Goal: Check status: Check status

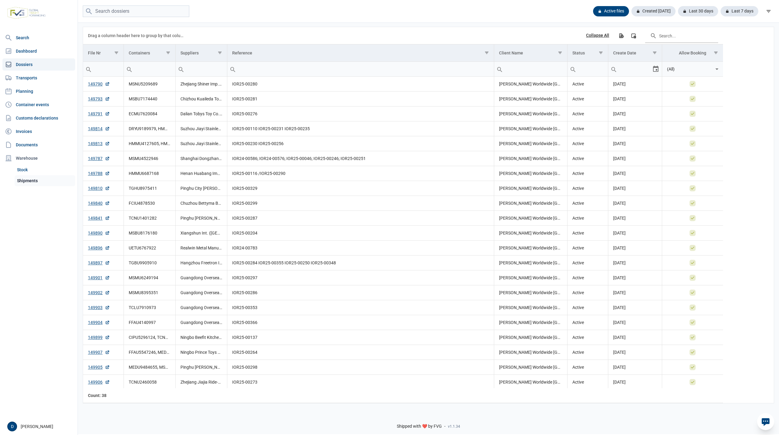
click at [27, 180] on link "Shipments" at bounding box center [45, 180] width 61 height 11
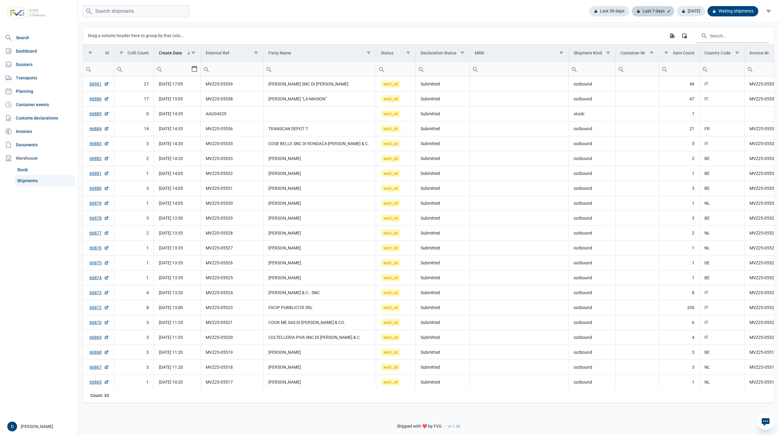
click at [659, 9] on div "Last 7 days" at bounding box center [652, 11] width 43 height 10
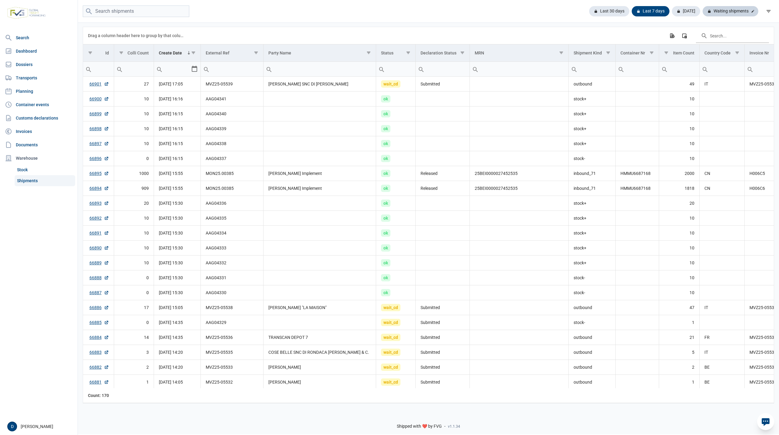
click at [735, 9] on div "Waiting shipments" at bounding box center [730, 11] width 56 height 10
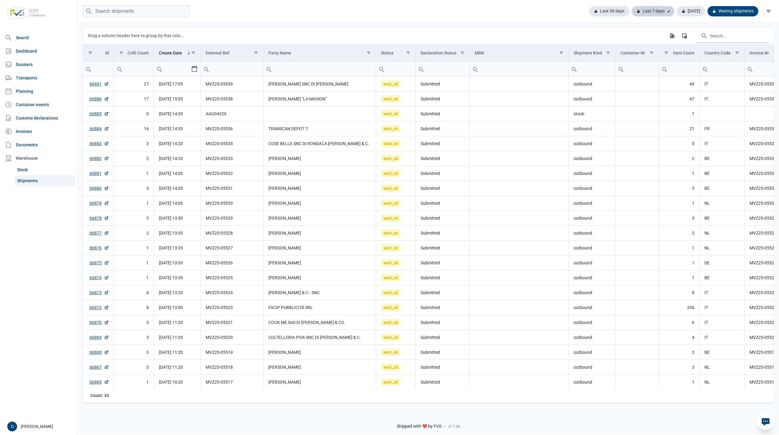
click at [647, 6] on div "Last 7 days" at bounding box center [652, 11] width 43 height 10
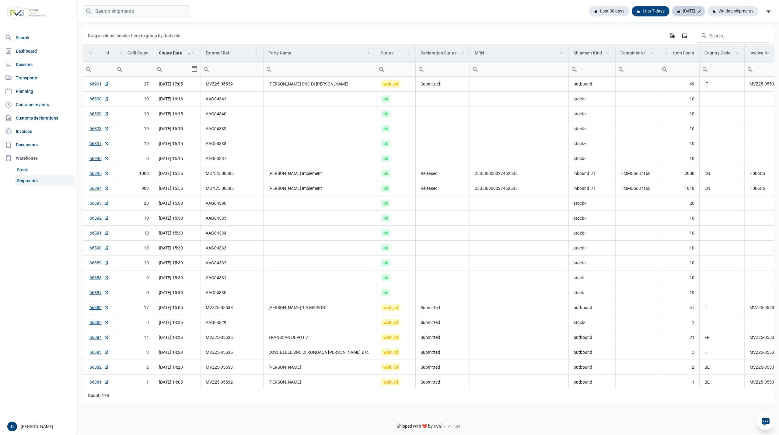
click at [689, 9] on div "[DATE]" at bounding box center [688, 11] width 33 height 10
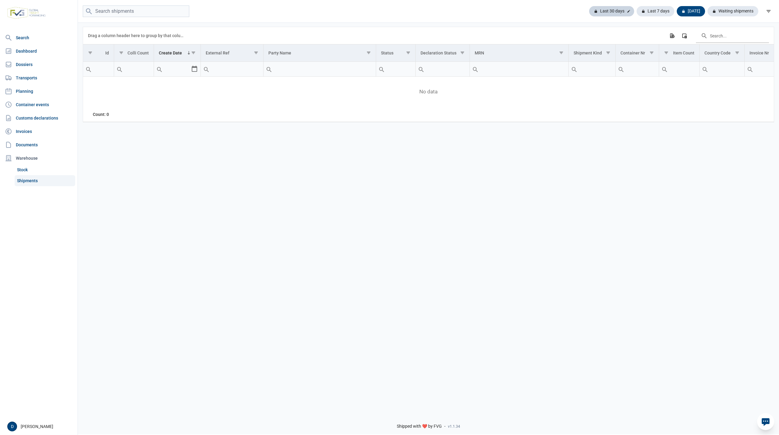
click at [614, 10] on div "Last 30 days" at bounding box center [611, 11] width 45 height 10
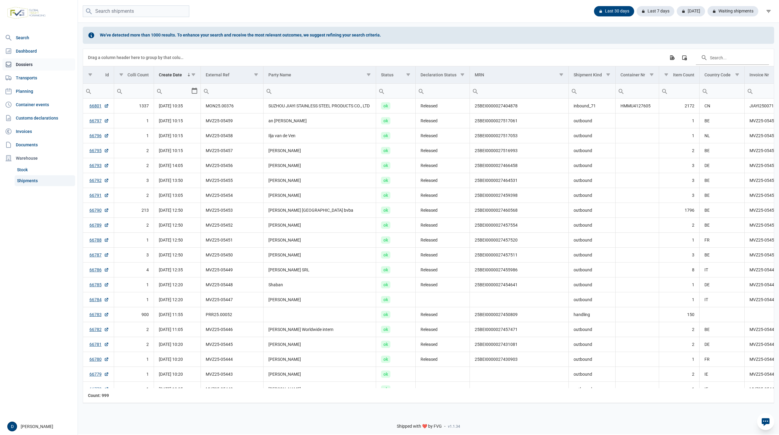
click at [27, 65] on link "Dossiers" at bounding box center [38, 64] width 73 height 12
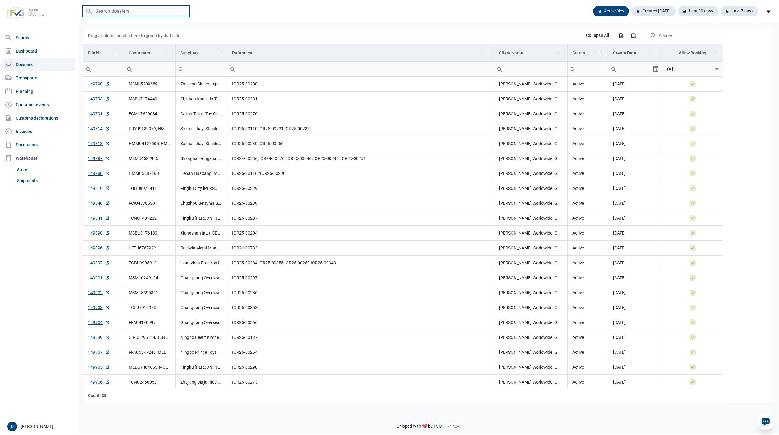
click at [113, 10] on input "search" at bounding box center [136, 11] width 106 height 12
type input "UETU6767922"
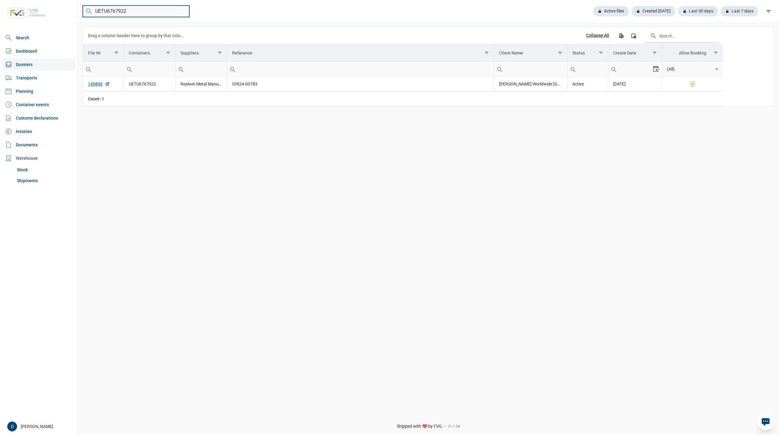
click at [181, 11] on input "UETU6767922" at bounding box center [136, 11] width 106 height 12
click at [26, 181] on link "Shipments" at bounding box center [45, 180] width 61 height 11
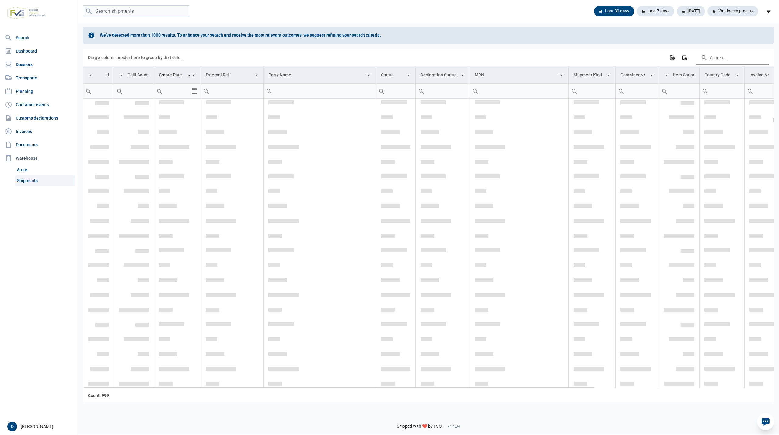
scroll to position [973, 0]
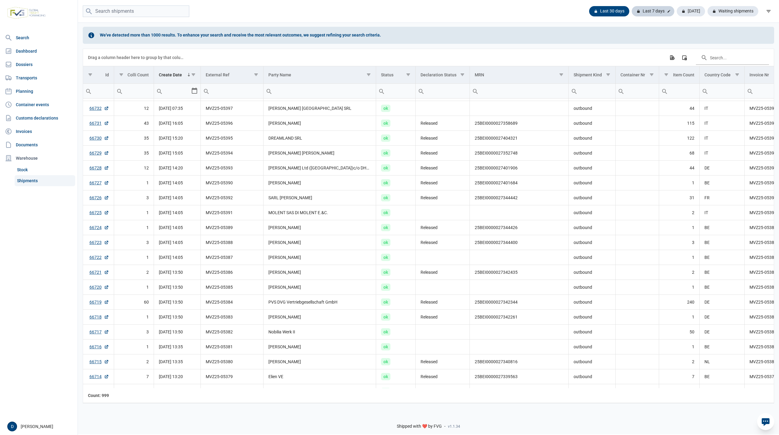
click at [660, 13] on div "Last 7 days" at bounding box center [652, 11] width 43 height 10
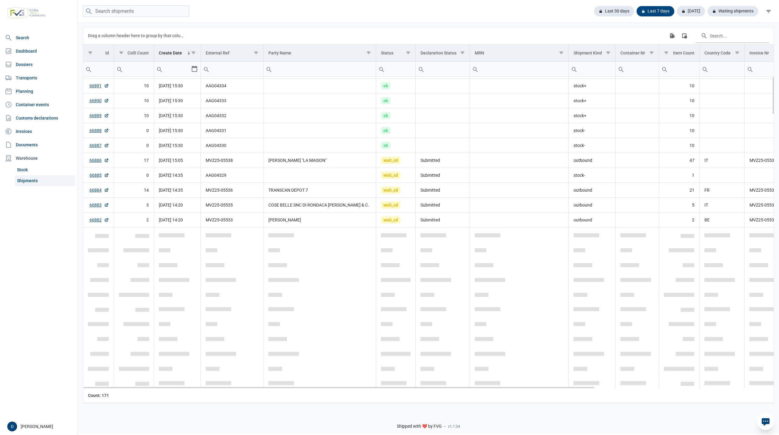
scroll to position [0, 0]
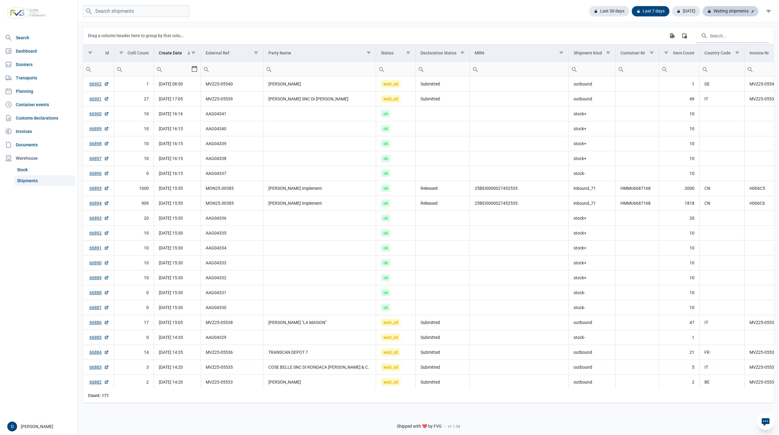
click at [718, 10] on div "Waiting shipments" at bounding box center [730, 11] width 56 height 10
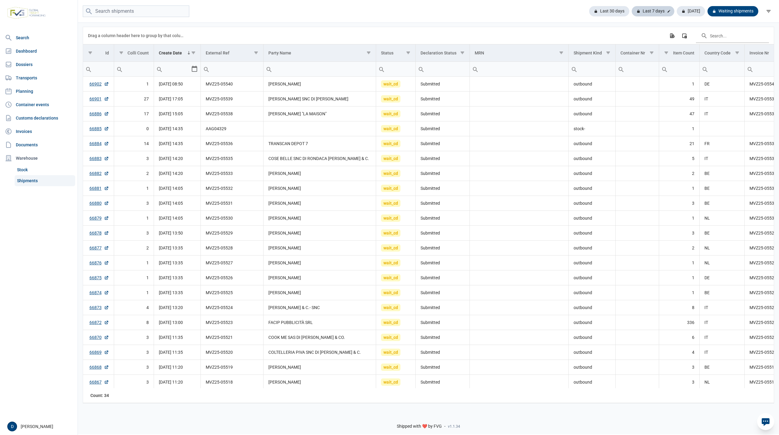
click at [655, 11] on div "Last 7 days" at bounding box center [652, 11] width 43 height 10
